Goal: Task Accomplishment & Management: Manage account settings

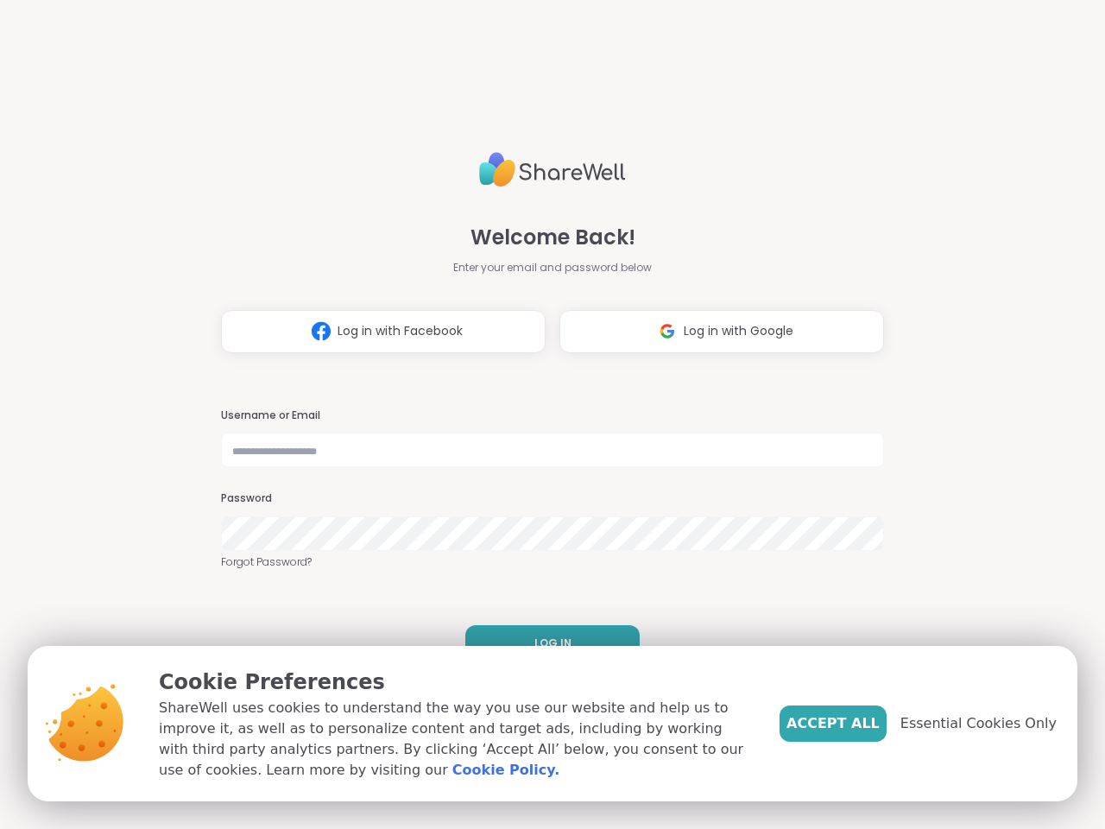
click at [545, 414] on h3 "Username or Email" at bounding box center [552, 415] width 663 height 15
click at [376, 332] on span "Log in with Facebook" at bounding box center [400, 331] width 125 height 18
click at [715, 332] on span "Log in with Google" at bounding box center [739, 331] width 110 height 18
click at [546, 643] on span "LOG IN" at bounding box center [552, 643] width 37 height 16
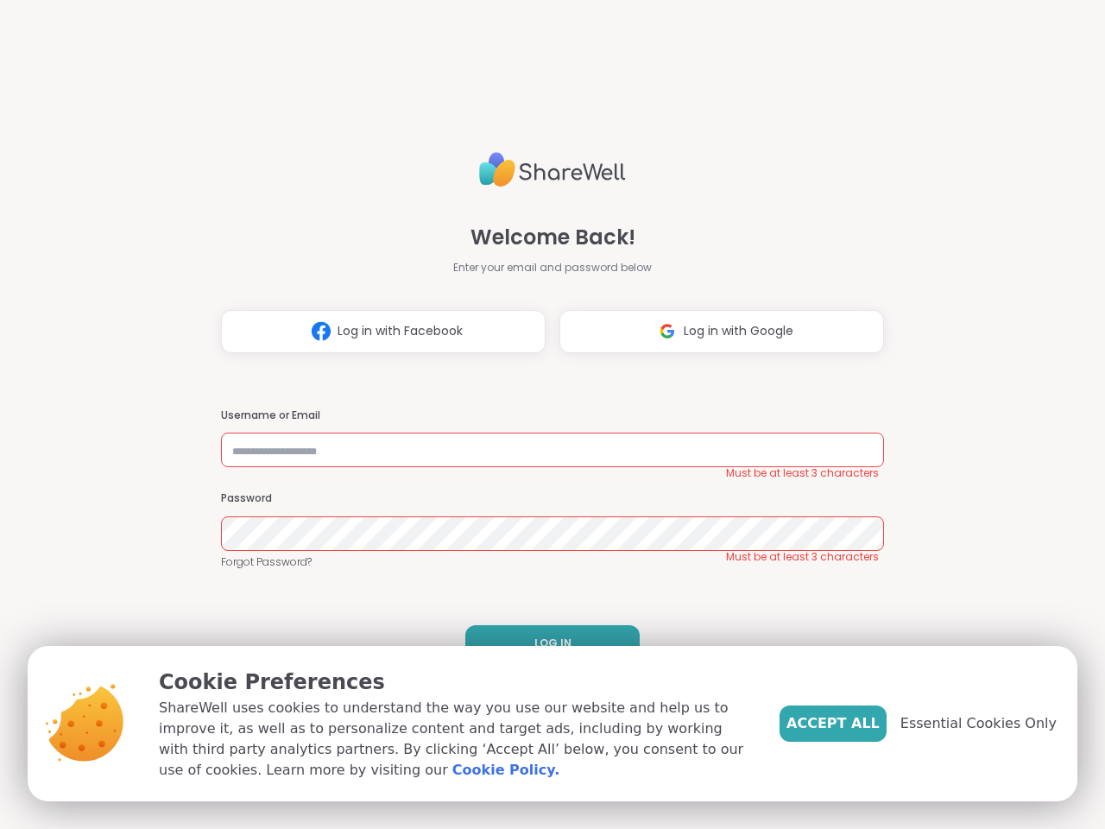
click at [862, 724] on span "Accept All" at bounding box center [833, 723] width 93 height 21
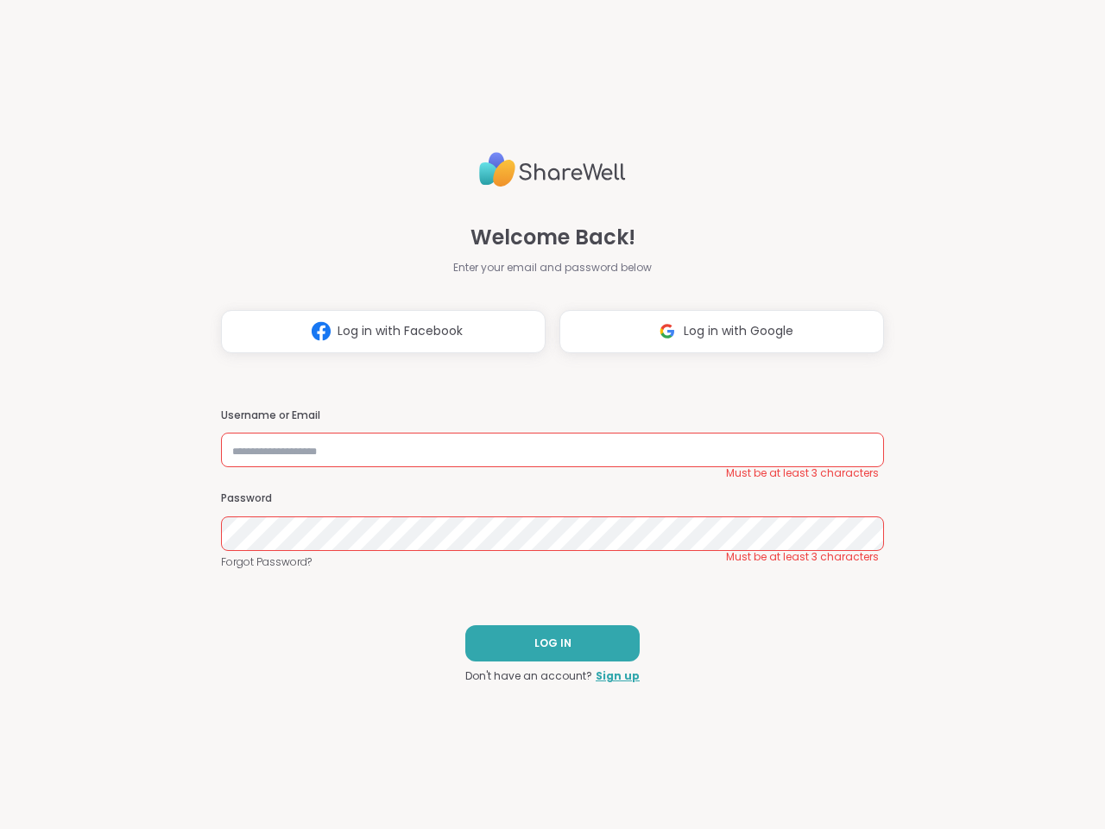
click at [989, 724] on div "Welcome Back! Enter your email and password below Log in with Facebook Log in w…" at bounding box center [552, 414] width 1105 height 829
